Goal: Transaction & Acquisition: Purchase product/service

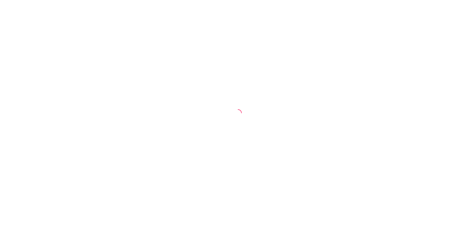
select select "30"
select select "HIGHEST_TOTAL_SPENT_WITH_ORDERS"
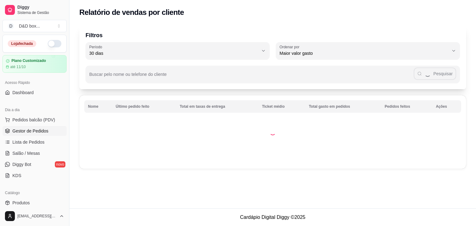
click at [30, 130] on span "Gestor de Pedidos" at bounding box center [30, 131] width 36 height 6
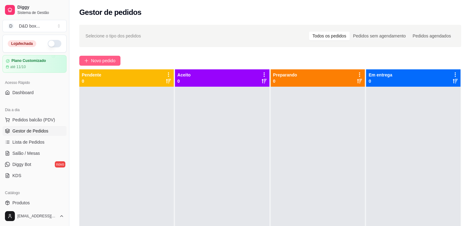
click at [114, 59] on span "Novo pedido" at bounding box center [103, 60] width 24 height 7
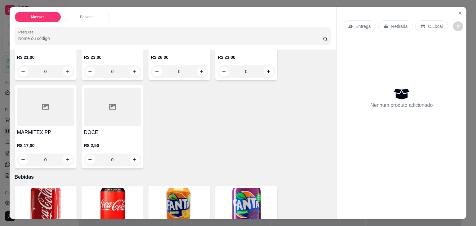
scroll to position [31, 0]
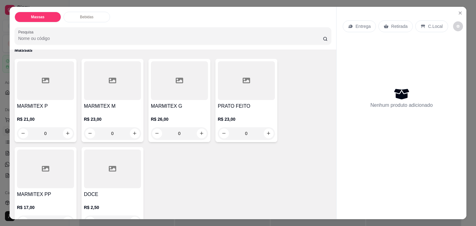
click at [109, 92] on div at bounding box center [112, 80] width 57 height 39
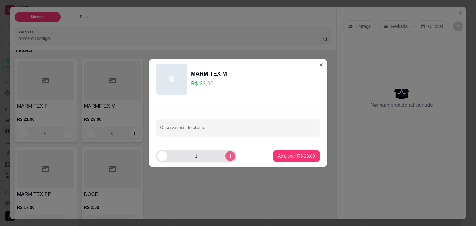
click at [228, 158] on icon "increase-product-quantity" at bounding box center [230, 156] width 5 height 5
type input "3"
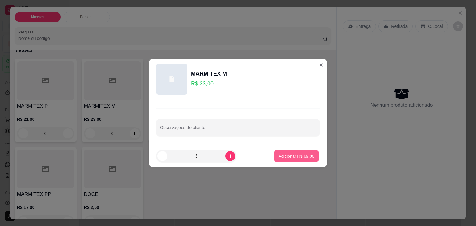
click at [281, 158] on p "Adicionar R$ 69,00" at bounding box center [297, 156] width 36 height 6
type input "3"
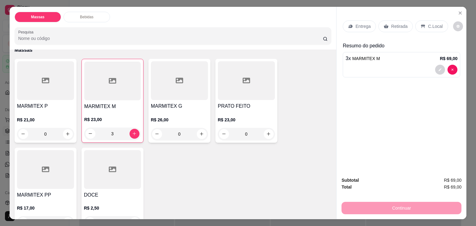
click at [61, 117] on p "R$ 21,00" at bounding box center [45, 120] width 57 height 6
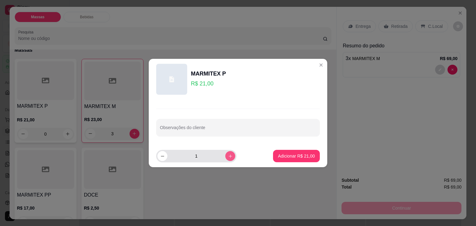
click at [228, 156] on icon "increase-product-quantity" at bounding box center [230, 156] width 5 height 5
type input "2"
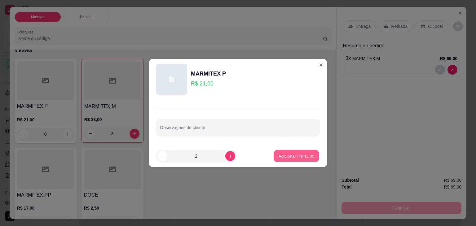
click at [280, 157] on p "Adicionar R$ 42,00" at bounding box center [297, 156] width 36 height 6
type input "2"
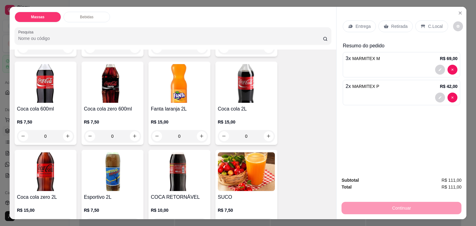
scroll to position [403, 0]
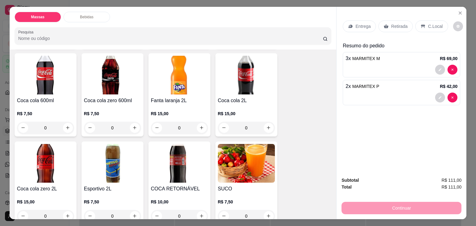
click at [174, 156] on img at bounding box center [179, 163] width 57 height 39
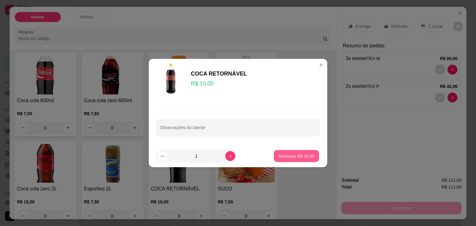
click at [279, 155] on p "Adicionar R$ 10,00" at bounding box center [297, 156] width 36 height 6
type input "1"
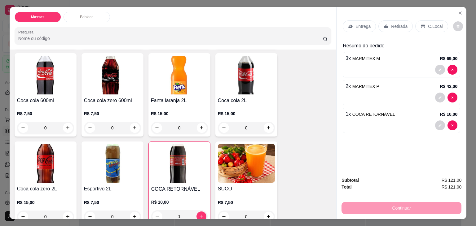
click at [359, 23] on p "Entrega" at bounding box center [362, 26] width 15 height 6
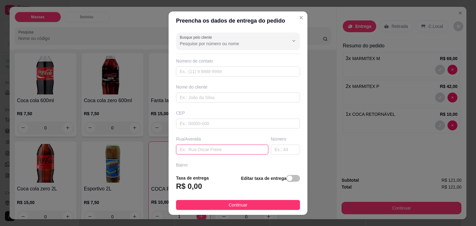
click at [231, 149] on input "text" at bounding box center [222, 150] width 92 height 10
type input "AP 202 PLUMA"
click at [287, 176] on div "button" at bounding box center [290, 179] width 6 height 6
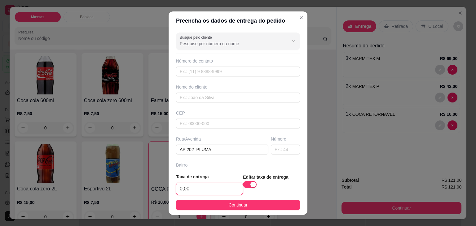
click at [222, 191] on input "0,00" at bounding box center [209, 189] width 66 height 12
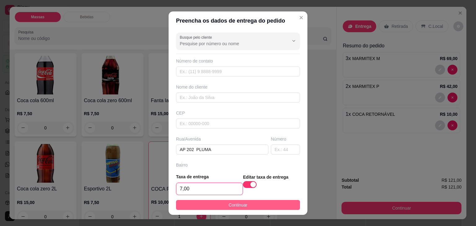
type input "7,00"
click at [222, 202] on button "Continuar" at bounding box center [238, 205] width 124 height 10
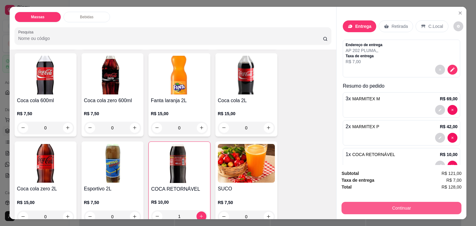
click at [353, 203] on button "Continuar" at bounding box center [401, 208] width 120 height 12
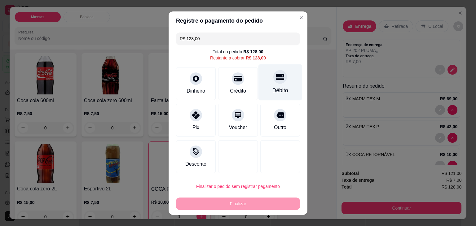
click at [272, 87] on div "Débito" at bounding box center [280, 90] width 16 height 8
type input "R$ 0,00"
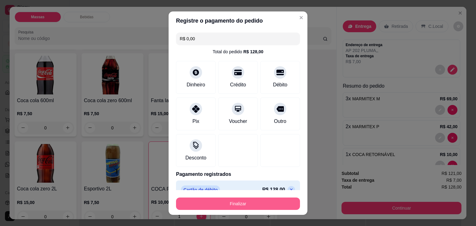
click at [247, 198] on button "Finalizar" at bounding box center [238, 204] width 124 height 12
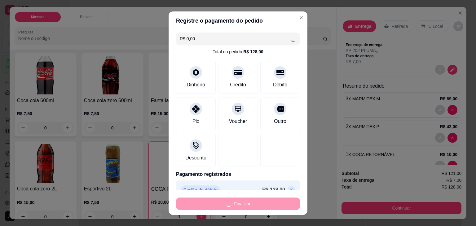
type input "0"
type input "-R$ 128,00"
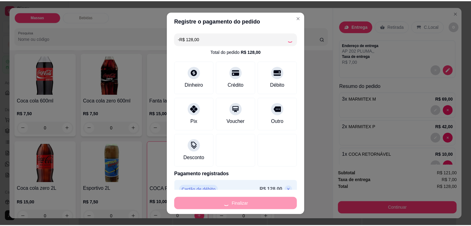
scroll to position [402, 0]
